Goal: Task Accomplishment & Management: Manage account settings

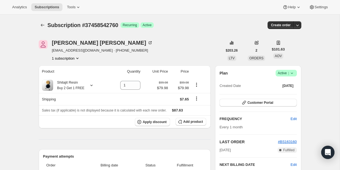
click at [295, 73] on span "Success Active |" at bounding box center [286, 73] width 21 height 7
click at [283, 95] on span "Cancel subscription" at bounding box center [284, 94] width 31 height 4
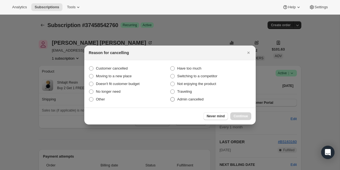
click at [200, 100] on span "Admin cancelled" at bounding box center [190, 99] width 26 height 4
click at [171, 98] on input "Admin cancelled" at bounding box center [170, 97] width 0 height 0
radio input "true"
click at [236, 118] on span "Continue" at bounding box center [241, 116] width 14 height 4
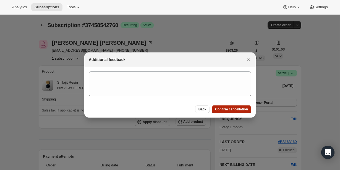
click at [234, 111] on span "Confirm cancellation" at bounding box center [231, 109] width 33 height 4
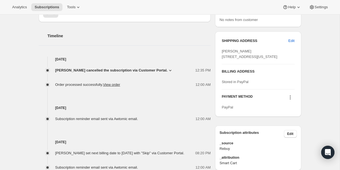
scroll to position [182, 0]
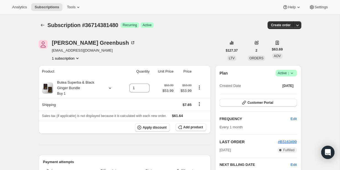
click at [290, 75] on icon at bounding box center [292, 74] width 6 height 6
click at [286, 90] on button "Cancel subscription" at bounding box center [284, 93] width 35 height 9
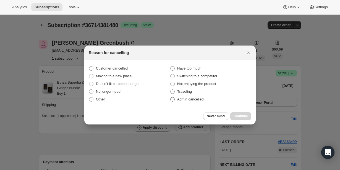
click at [193, 101] on span "Admin cancelled" at bounding box center [190, 99] width 26 height 4
click at [171, 98] on input "Admin cancelled" at bounding box center [170, 97] width 0 height 0
radio input "true"
click at [239, 115] on span "Continue" at bounding box center [241, 116] width 14 height 4
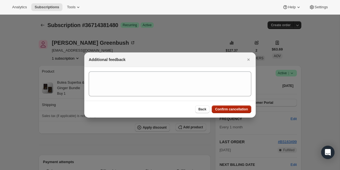
click at [237, 111] on span "Confirm cancellation" at bounding box center [231, 109] width 33 height 4
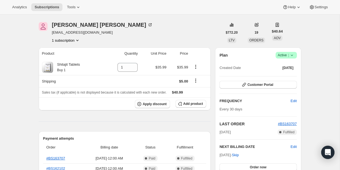
scroll to position [19, 0]
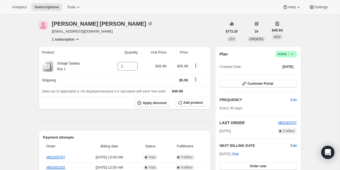
click at [294, 145] on span "Edit" at bounding box center [294, 146] width 6 height 6
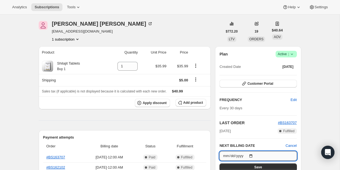
click at [254, 155] on input "2025-10-02" at bounding box center [258, 156] width 77 height 9
type input "2026-01-02"
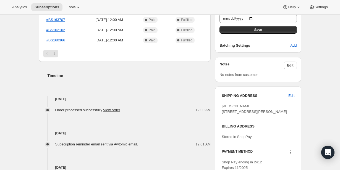
scroll to position [158, 0]
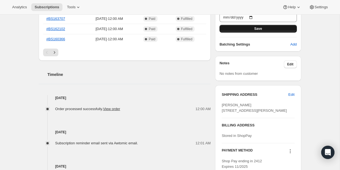
click at [255, 29] on span "Save" at bounding box center [258, 29] width 8 height 4
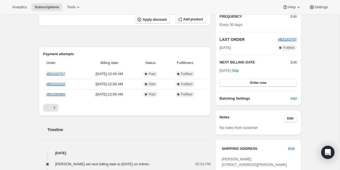
scroll to position [0, 0]
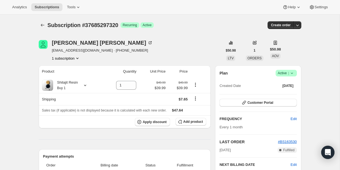
click at [293, 72] on icon at bounding box center [292, 74] width 6 height 6
click at [288, 91] on span "Cancel subscription" at bounding box center [284, 94] width 31 height 6
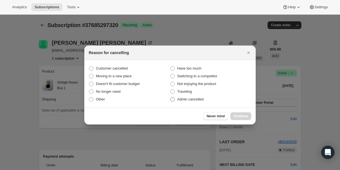
click at [197, 97] on span "Admin cancelled" at bounding box center [190, 99] width 26 height 4
click at [171, 97] on input "Admin cancelled" at bounding box center [170, 97] width 0 height 0
radio input "true"
click at [229, 116] on div "Never mind Continue" at bounding box center [228, 117] width 48 height 8
click at [234, 116] on span "Continue" at bounding box center [241, 116] width 14 height 4
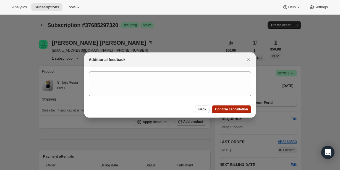
click at [233, 112] on button "Confirm cancellation" at bounding box center [232, 110] width 40 height 8
